Goal: Task Accomplishment & Management: Manage account settings

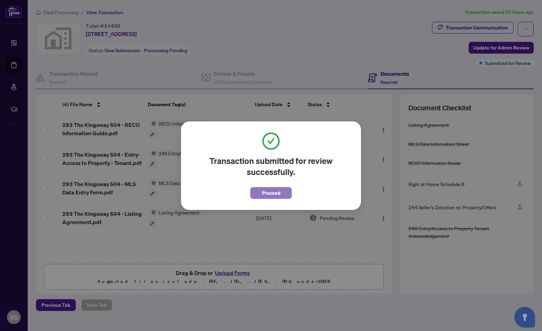
click at [270, 193] on span "Proceed" at bounding box center [271, 193] width 18 height 11
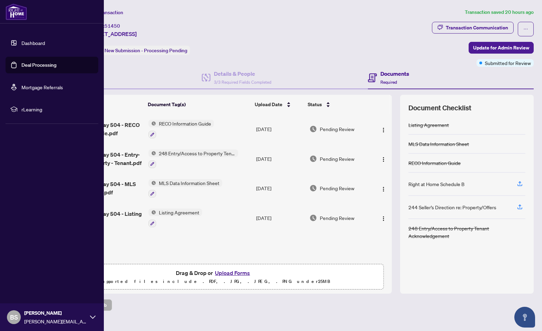
click at [34, 62] on link "Deal Processing" at bounding box center [38, 65] width 35 height 6
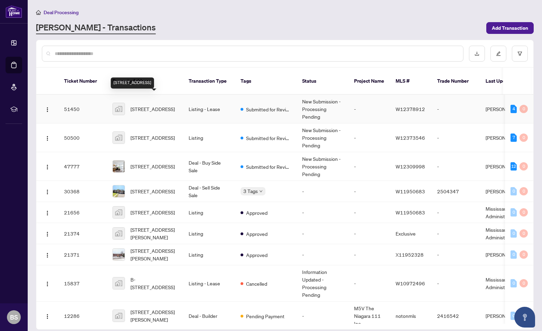
click at [151, 105] on span "[STREET_ADDRESS]" at bounding box center [152, 109] width 44 height 8
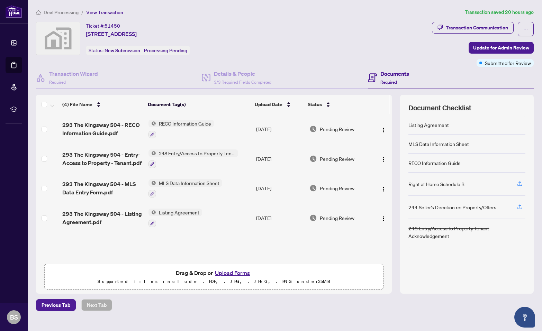
click at [56, 35] on img at bounding box center [58, 38] width 44 height 33
click at [66, 39] on img at bounding box center [58, 38] width 44 height 33
click at [526, 28] on icon "ellipsis" at bounding box center [525, 29] width 5 height 5
click at [373, 39] on div "Ticket #: 51450 [STREET_ADDRESS] Status: New Submission - Processing Pending" at bounding box center [232, 38] width 393 height 33
click at [59, 42] on img at bounding box center [58, 38] width 44 height 33
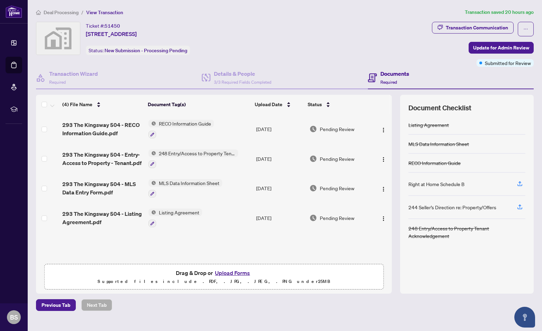
click at [58, 36] on img at bounding box center [58, 38] width 44 height 33
